Goal: Task Accomplishment & Management: Complete application form

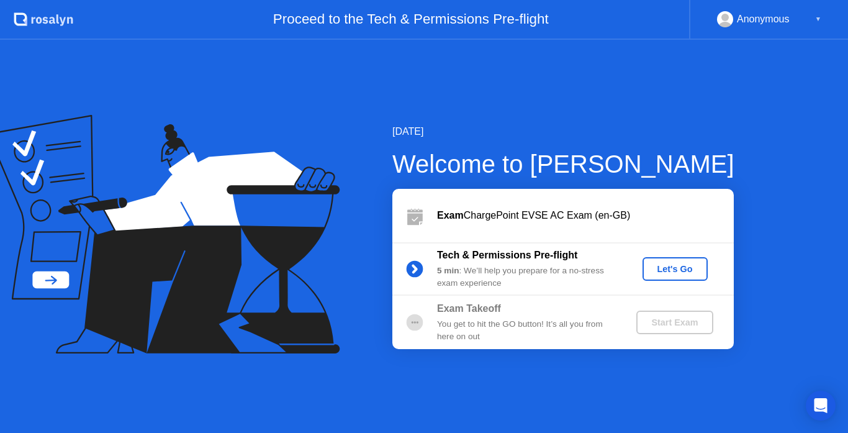
click at [706, 65] on div "[DATE] Welcome to [PERSON_NAME] Exam ChargePoint EVSE AC Exam (en-GB) Tech & Pe…" at bounding box center [424, 236] width 848 height 393
click at [681, 264] on div "Let's Go" at bounding box center [674, 269] width 55 height 10
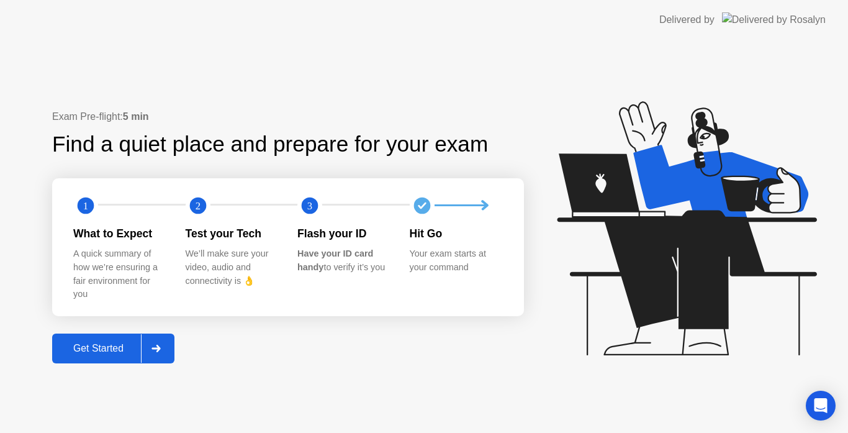
click at [137, 338] on button "Get Started" at bounding box center [113, 348] width 122 height 30
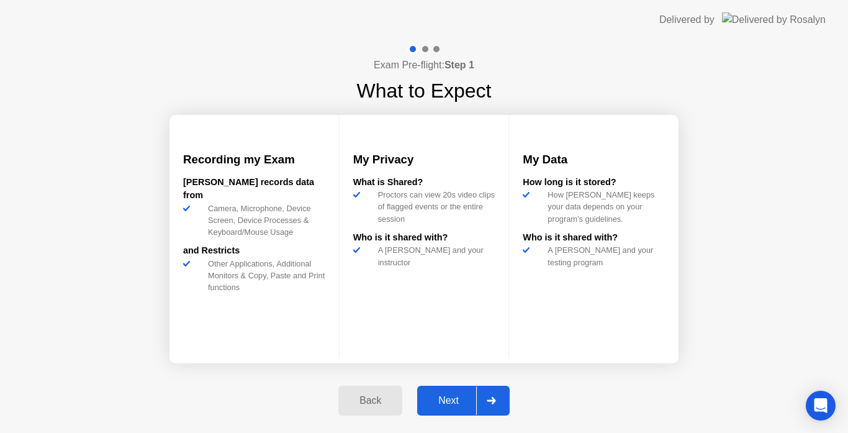
click at [478, 405] on div at bounding box center [491, 400] width 30 height 29
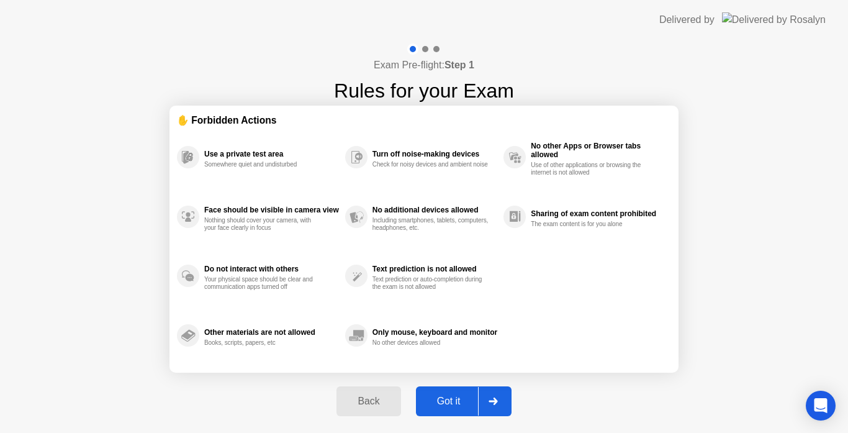
click at [492, 391] on div at bounding box center [493, 401] width 30 height 29
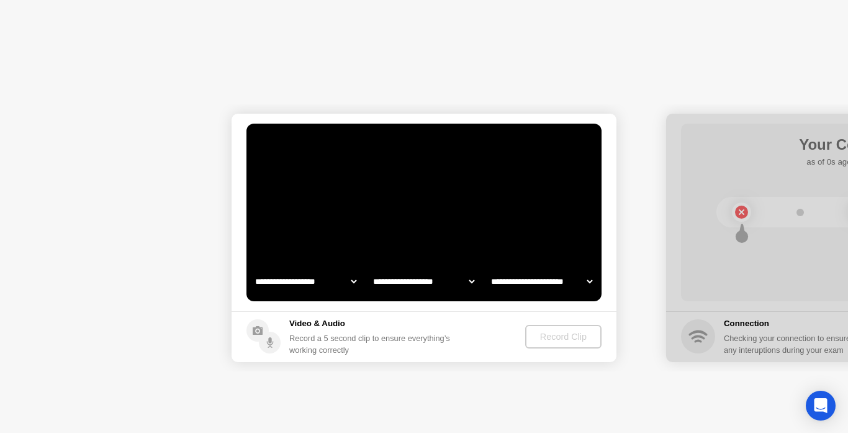
select select "**********"
select select "*******"
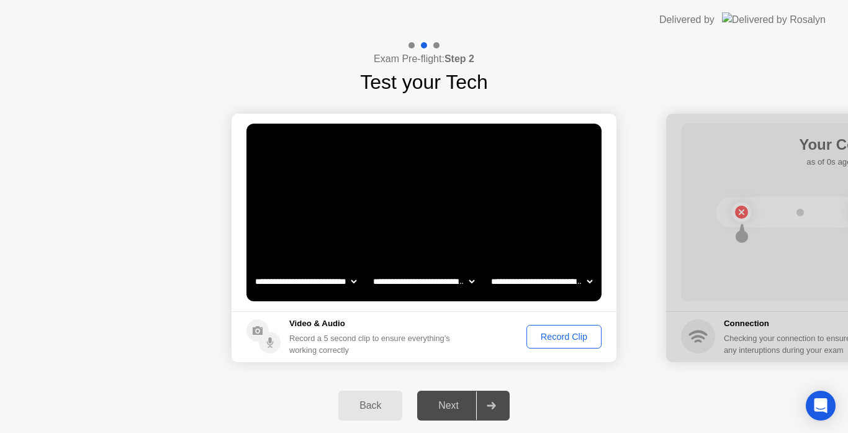
click at [496, 229] on video at bounding box center [423, 213] width 355 height 178
click at [301, 281] on select "**********" at bounding box center [306, 281] width 106 height 25
click at [253, 269] on select "**********" at bounding box center [306, 281] width 106 height 25
click at [307, 279] on select "**********" at bounding box center [306, 281] width 106 height 25
select select "**********"
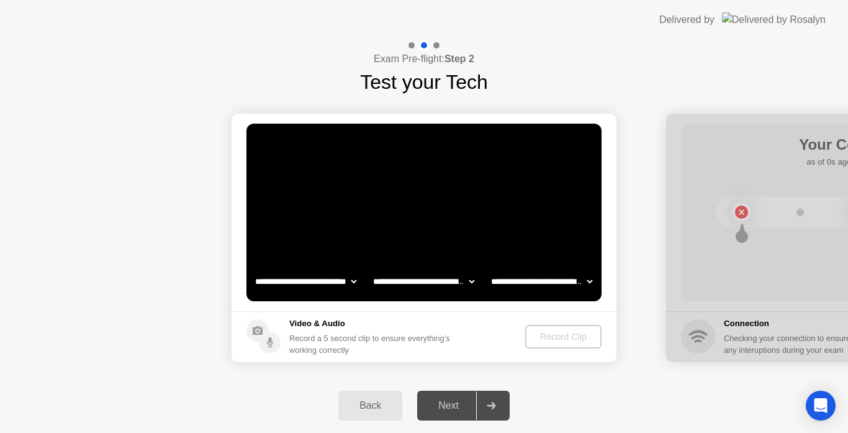
click at [253, 269] on select "**********" at bounding box center [306, 281] width 106 height 25
click at [389, 287] on select "**********" at bounding box center [424, 281] width 106 height 25
click at [400, 251] on video at bounding box center [423, 213] width 355 height 178
click at [515, 279] on select "**********" at bounding box center [541, 281] width 106 height 25
click at [509, 244] on video at bounding box center [423, 213] width 355 height 178
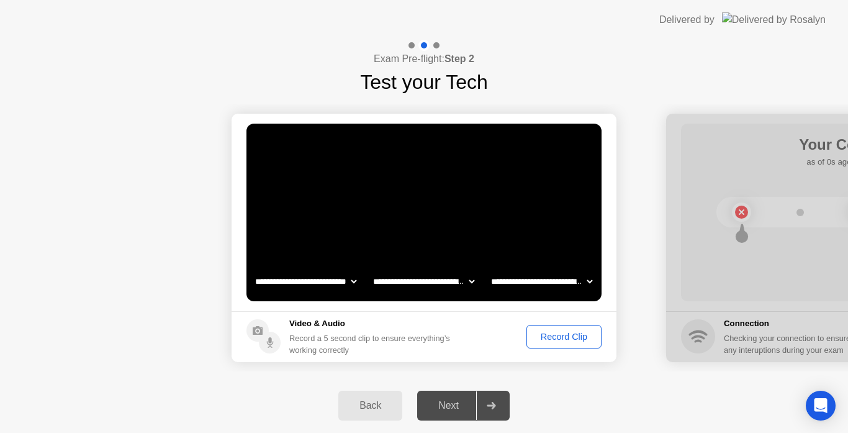
click at [446, 405] on div "Next" at bounding box center [448, 405] width 55 height 11
click at [544, 336] on div "Record Clip" at bounding box center [564, 336] width 66 height 10
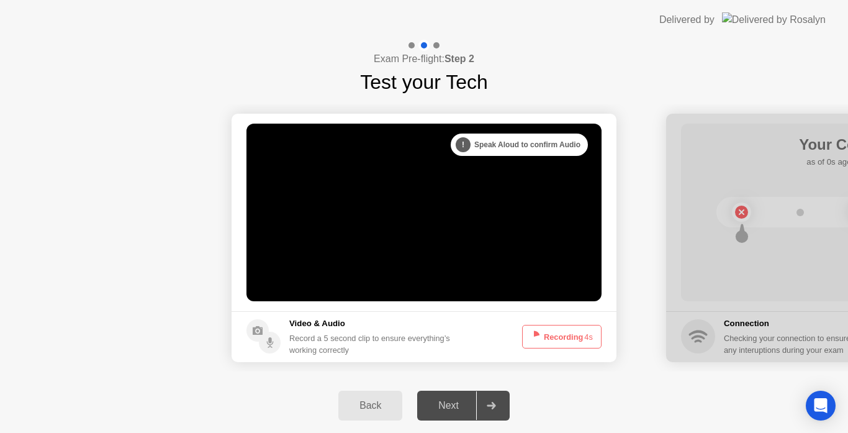
click at [544, 336] on button "Recording 4s" at bounding box center [561, 337] width 79 height 24
click at [485, 402] on div at bounding box center [491, 405] width 30 height 29
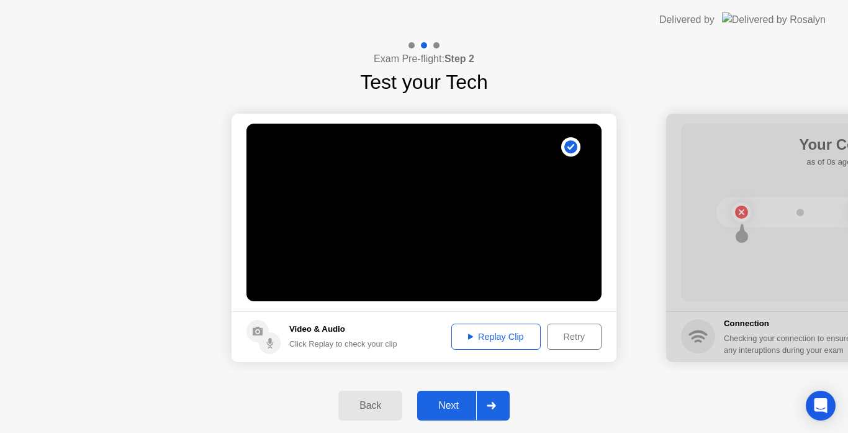
click at [462, 341] on div "Replay Clip" at bounding box center [496, 336] width 81 height 10
click at [454, 400] on div "Next" at bounding box center [448, 405] width 55 height 11
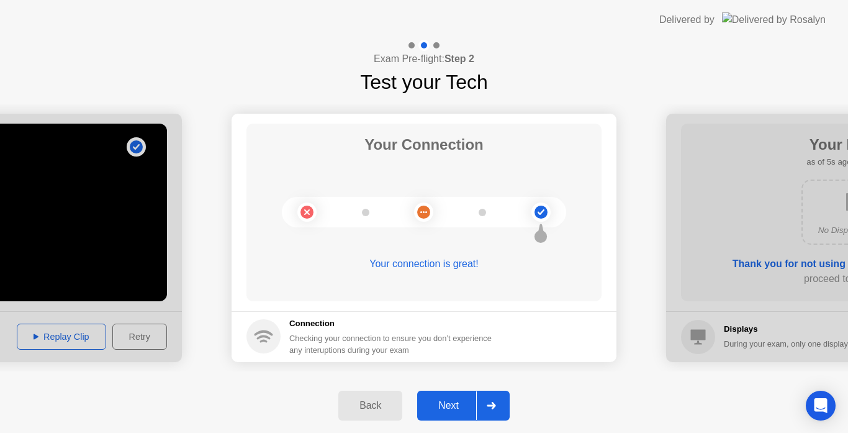
click at [446, 400] on div "Next" at bounding box center [448, 405] width 55 height 11
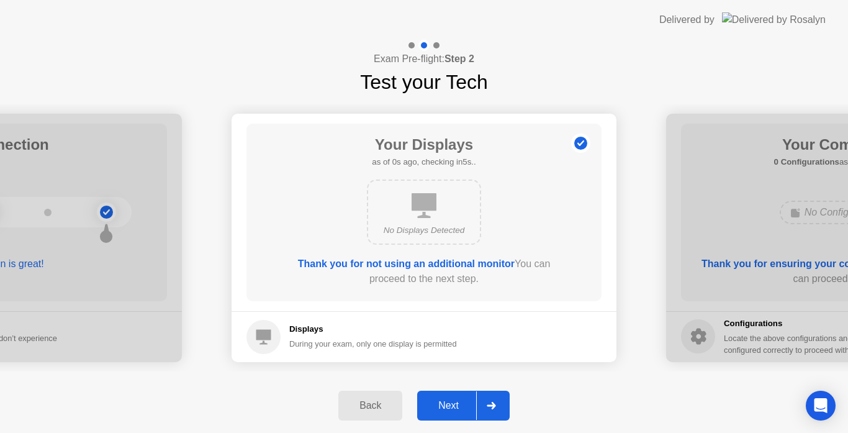
click at [446, 400] on div "Next" at bounding box center [448, 405] width 55 height 11
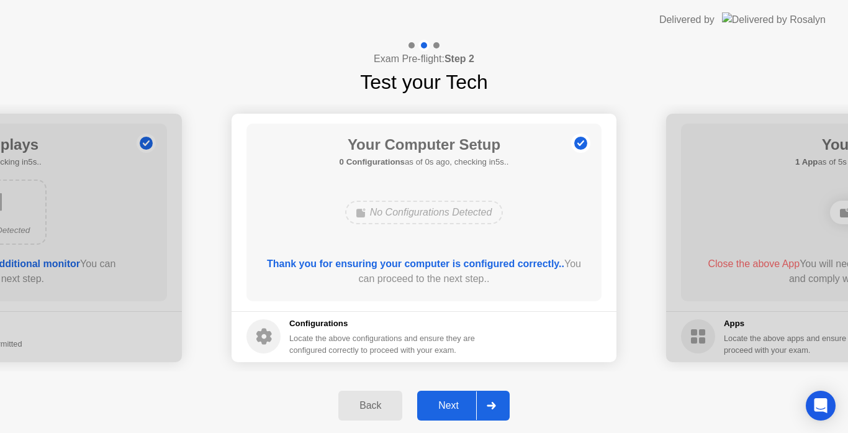
click at [447, 401] on div "Next" at bounding box center [448, 405] width 55 height 11
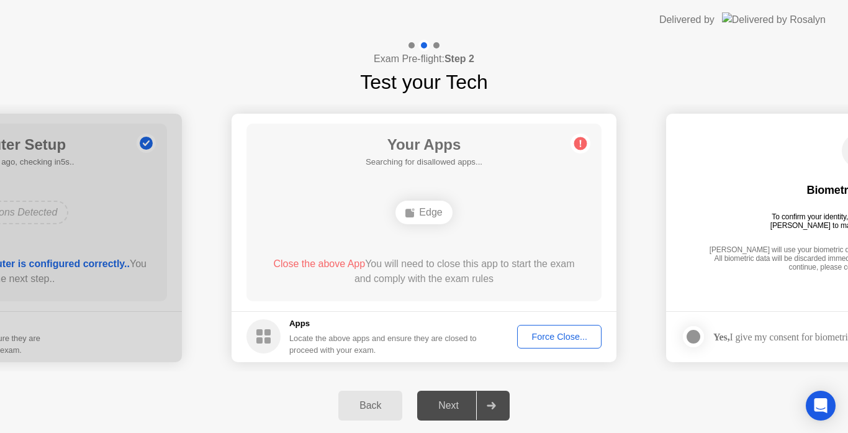
click at [557, 339] on div "Force Close..." at bounding box center [559, 336] width 76 height 10
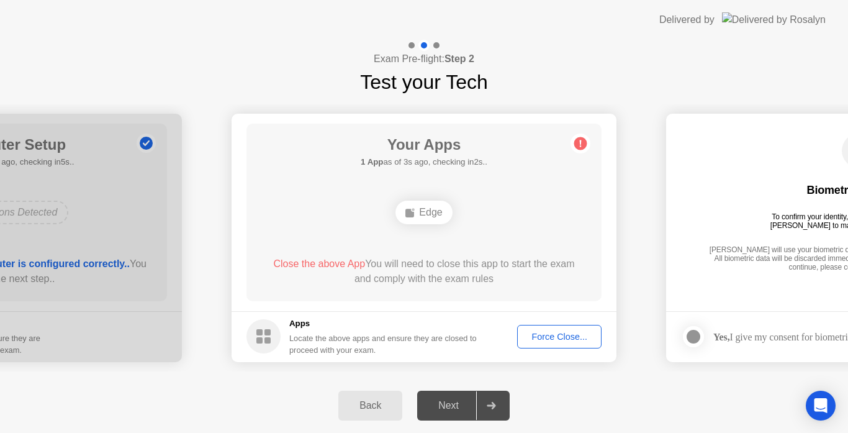
click at [482, 393] on div at bounding box center [491, 405] width 30 height 29
click at [417, 200] on div "Edge" at bounding box center [423, 212] width 56 height 24
click at [424, 224] on div "Edge" at bounding box center [424, 213] width 284 height 34
click at [425, 222] on div "Edge" at bounding box center [423, 212] width 56 height 24
click at [439, 405] on div "Next" at bounding box center [448, 405] width 55 height 11
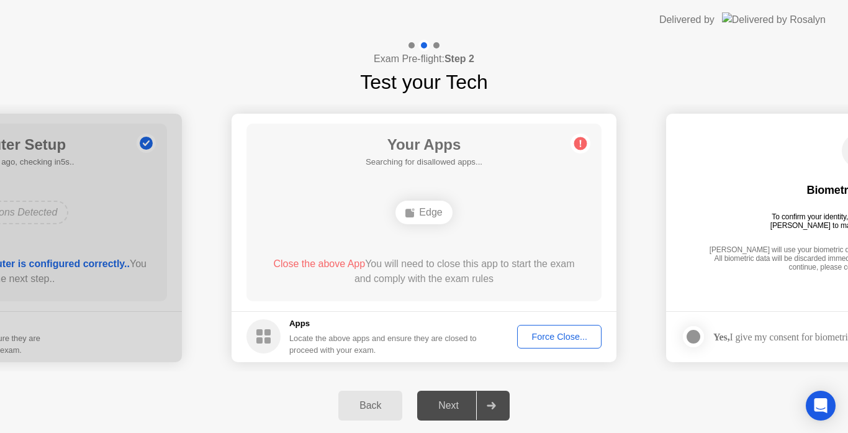
click at [575, 311] on footer "Apps Locate the above apps and ensure they are closed to proceed with your exam…" at bounding box center [424, 336] width 385 height 51
click at [560, 339] on div "Force Close..." at bounding box center [559, 336] width 76 height 10
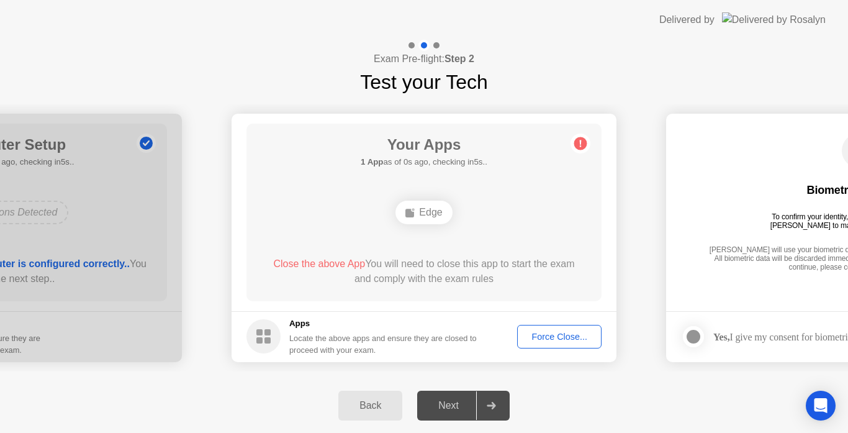
click at [578, 338] on div "Force Close..." at bounding box center [559, 336] width 76 height 10
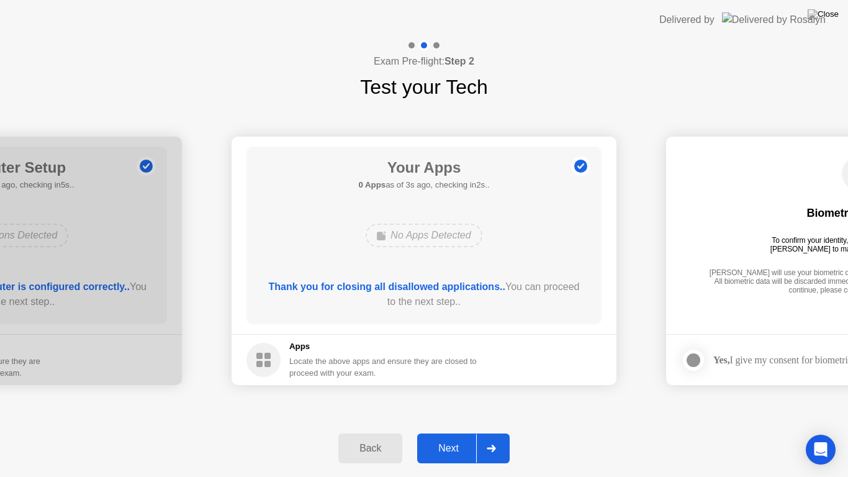
click at [469, 432] on div "Next" at bounding box center [448, 448] width 55 height 11
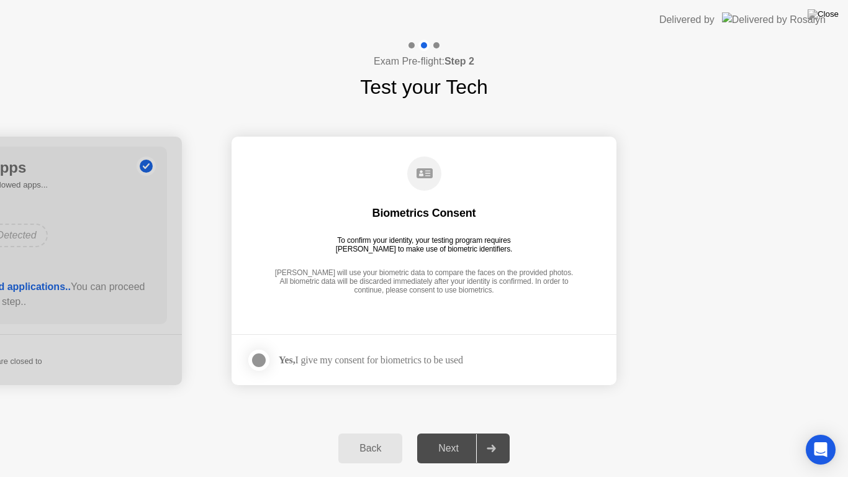
click at [472, 432] on div "Next" at bounding box center [448, 448] width 55 height 11
click at [263, 360] on div at bounding box center [258, 360] width 15 height 15
click at [466, 432] on div "Next" at bounding box center [448, 448] width 55 height 11
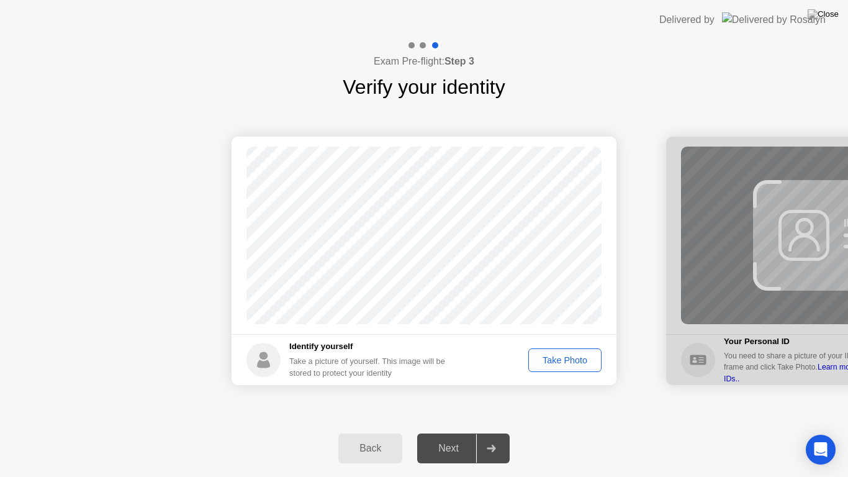
click at [568, 361] on div "Take Photo" at bounding box center [565, 360] width 65 height 10
click at [468, 432] on div "Next" at bounding box center [448, 448] width 55 height 11
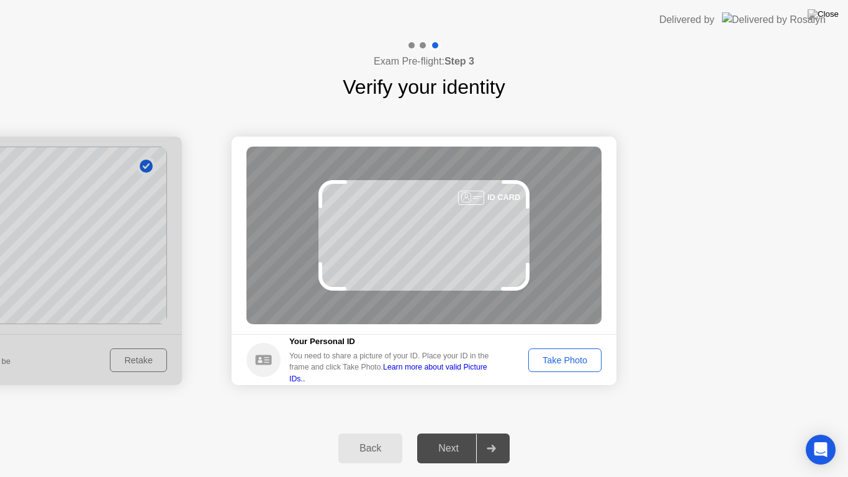
click at [572, 361] on div "Take Photo" at bounding box center [565, 360] width 65 height 10
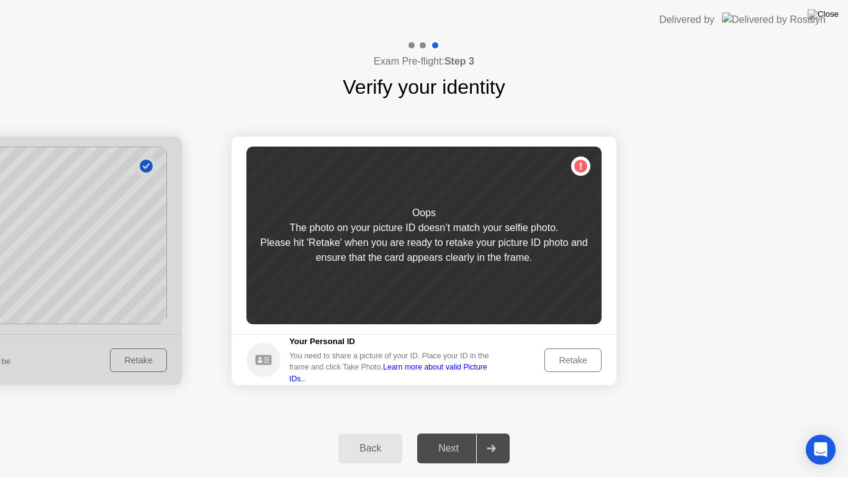
click at [571, 357] on div "Retake" at bounding box center [573, 360] width 48 height 10
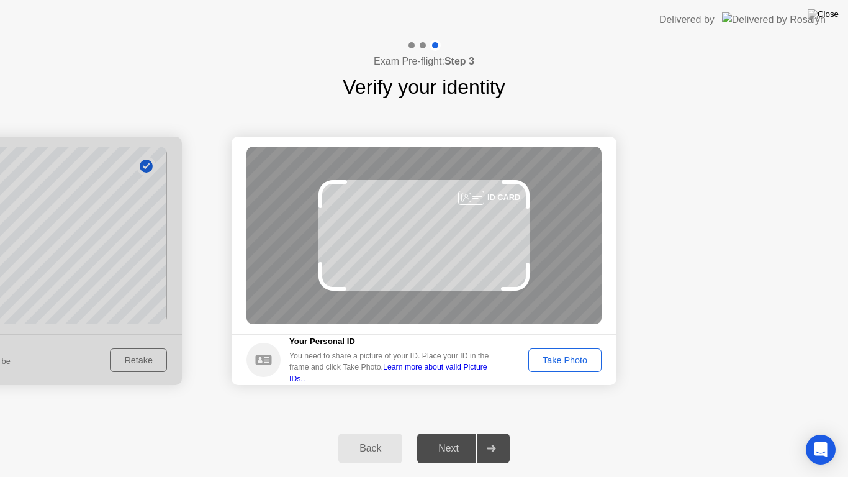
click at [570, 355] on div "Take Photo" at bounding box center [565, 360] width 65 height 10
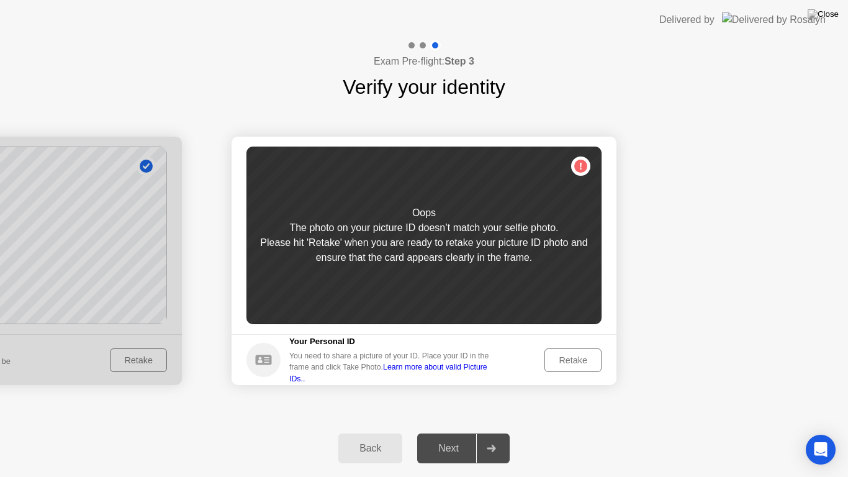
click at [570, 355] on div "Retake" at bounding box center [573, 360] width 48 height 10
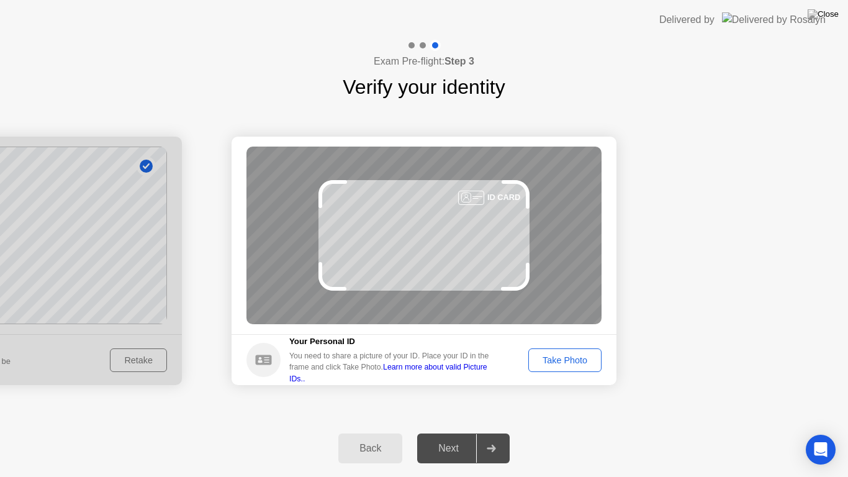
drag, startPoint x: 135, startPoint y: 291, endPoint x: 321, endPoint y: 295, distance: 186.3
click at [559, 363] on div "Take Photo" at bounding box center [565, 360] width 65 height 10
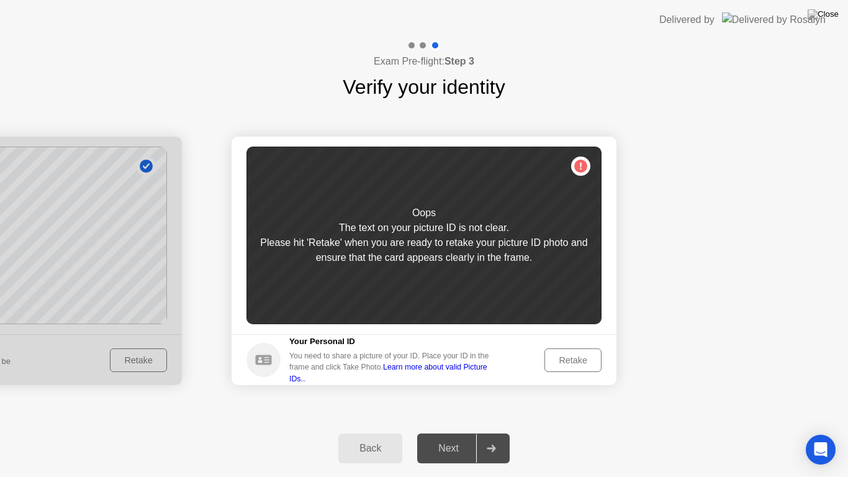
click at [370, 432] on button "Back" at bounding box center [370, 448] width 64 height 30
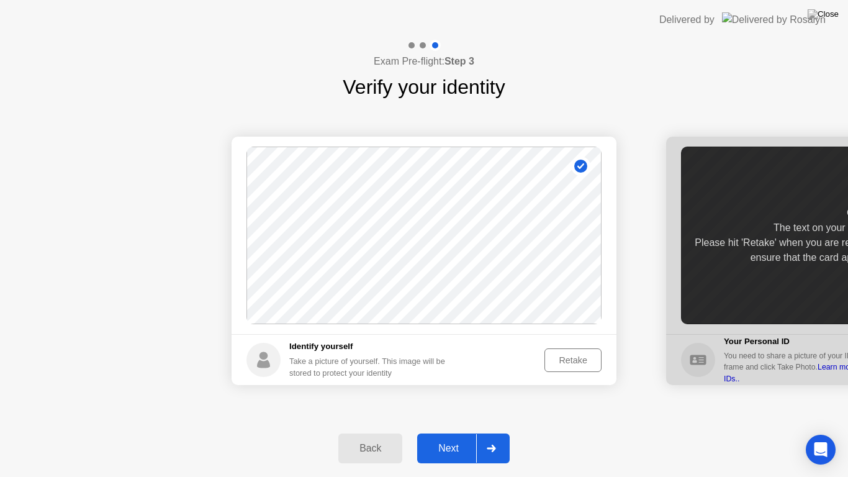
click at [577, 332] on main "Success Photo is correctly taken" at bounding box center [424, 235] width 385 height 197
click at [575, 360] on div "Retake" at bounding box center [573, 360] width 48 height 10
click at [552, 362] on div "Take Photo" at bounding box center [565, 360] width 65 height 10
click at [473, 432] on div "Next" at bounding box center [448, 448] width 55 height 11
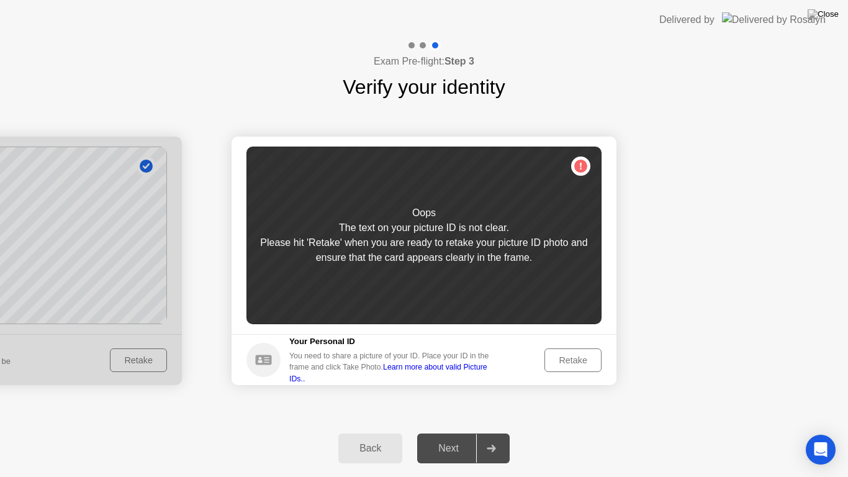
click at [556, 350] on button "Retake" at bounding box center [572, 360] width 57 height 24
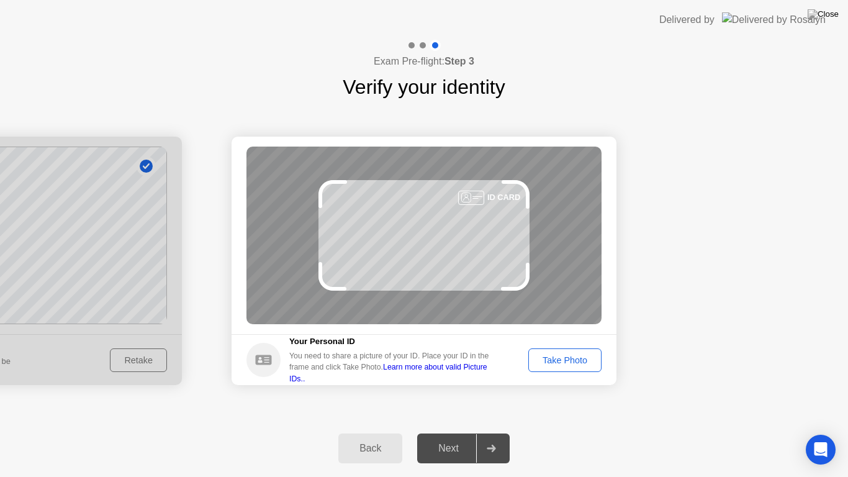
click at [556, 350] on button "Take Photo" at bounding box center [564, 360] width 73 height 24
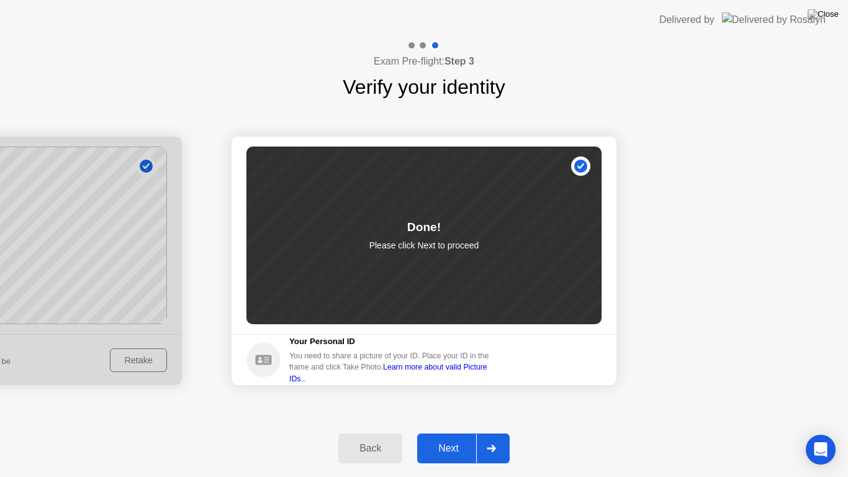
click at [485, 432] on div at bounding box center [491, 448] width 30 height 29
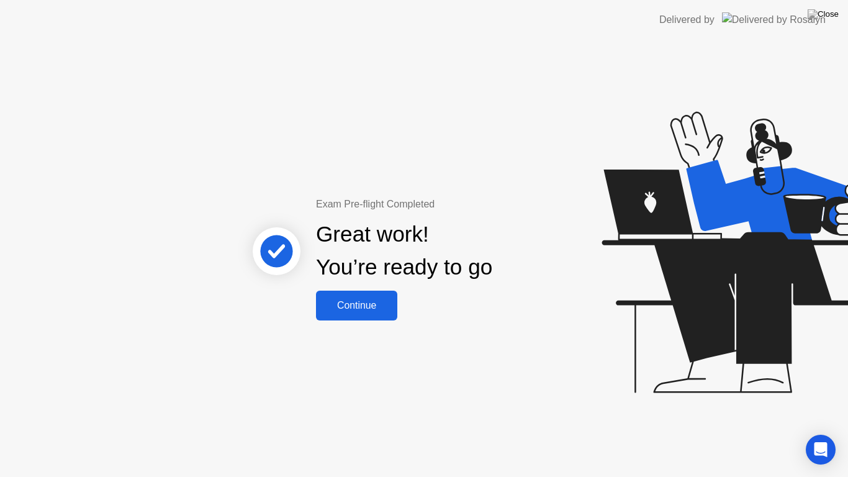
click at [390, 300] on div "Continue" at bounding box center [357, 305] width 74 height 11
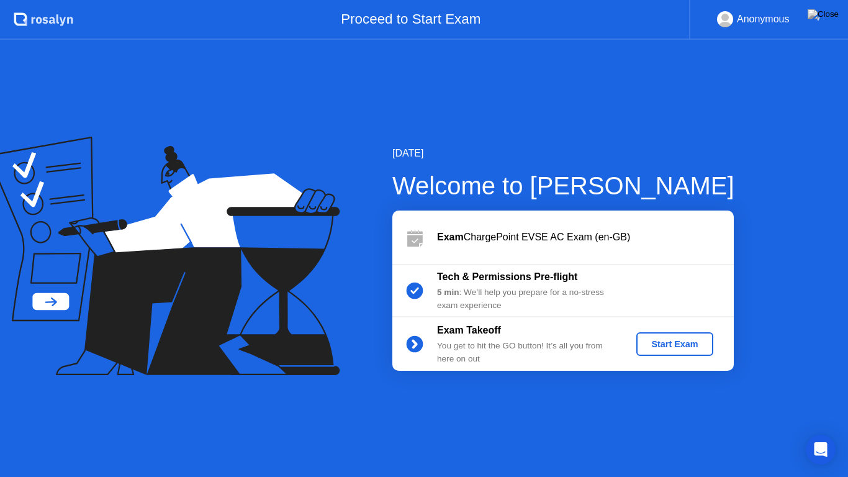
click at [715, 362] on div "Exam Takeoff You get to hit the GO button! It’s all you from here on out Start …" at bounding box center [562, 343] width 341 height 53
click at [702, 351] on button "Start Exam" at bounding box center [674, 344] width 76 height 24
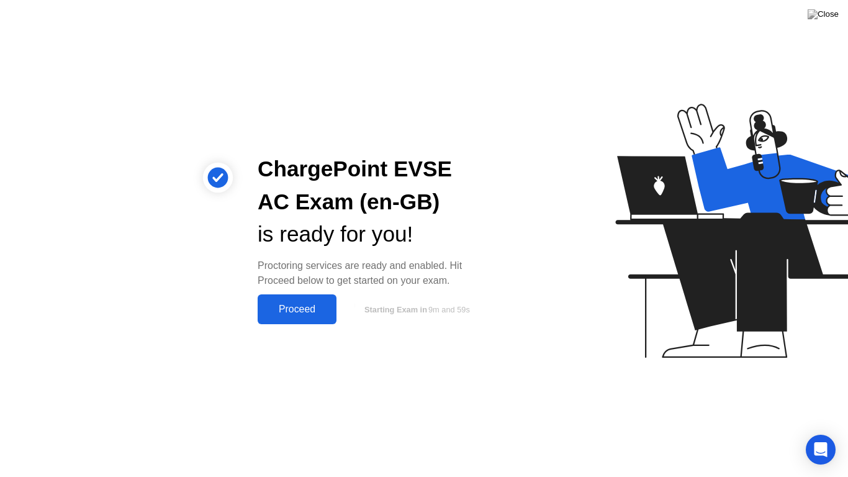
click at [290, 305] on div "Proceed" at bounding box center [296, 309] width 71 height 11
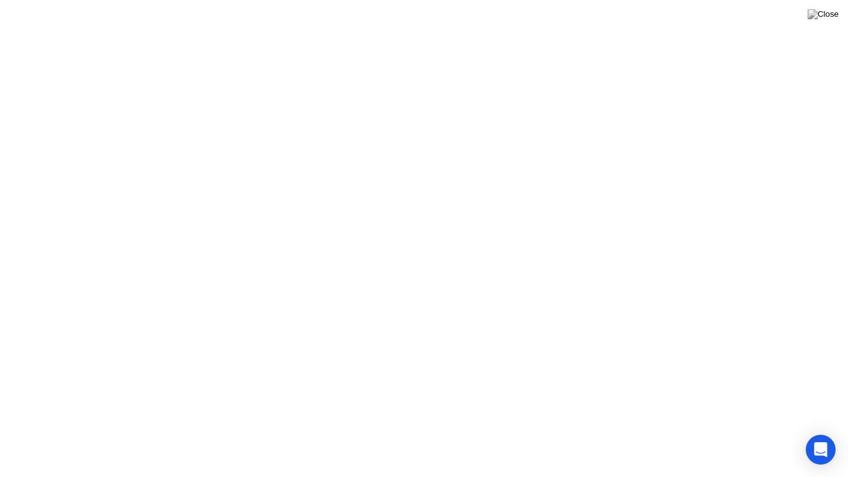
click div "We’re loading up your exam..."
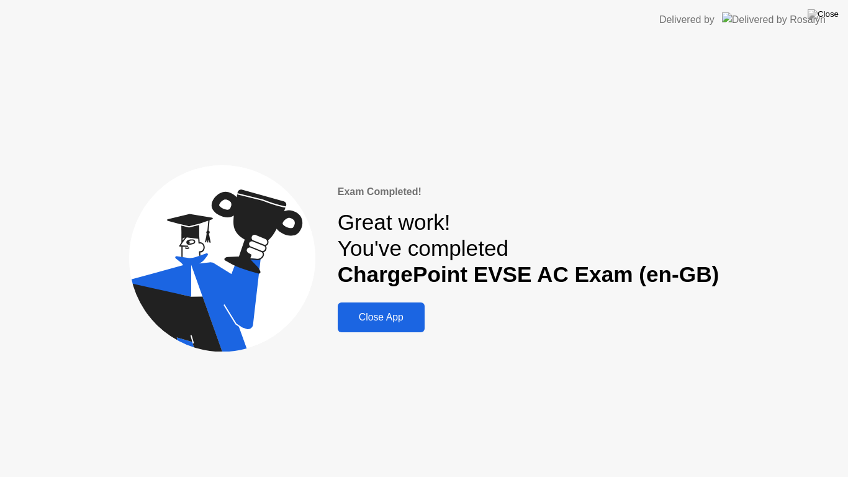
click at [390, 314] on div "Close App" at bounding box center [380, 317] width 79 height 11
